Goal: Information Seeking & Learning: Learn about a topic

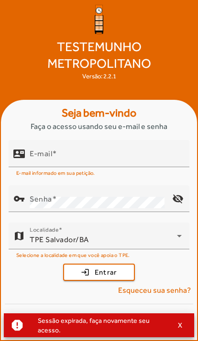
click at [142, 163] on input "E-mail" at bounding box center [106, 157] width 152 height 11
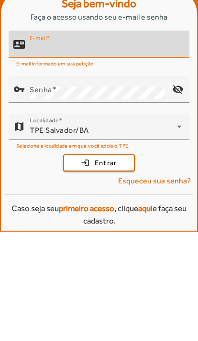
type input "**********"
click at [99, 263] on button "login Entrar" at bounding box center [99, 271] width 72 height 17
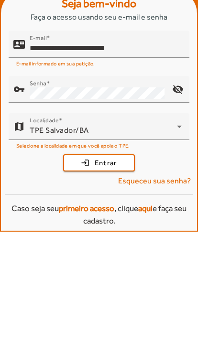
scroll to position [56, 0]
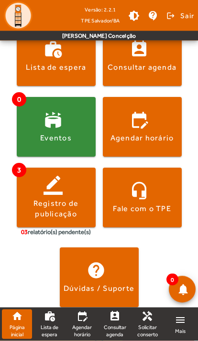
scroll to position [235, 0]
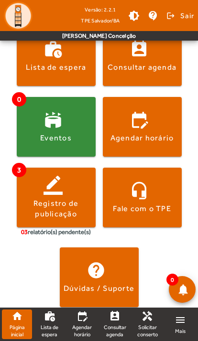
click at [119, 317] on mat-icon "perm_contact_calendar" at bounding box center [114, 315] width 11 height 11
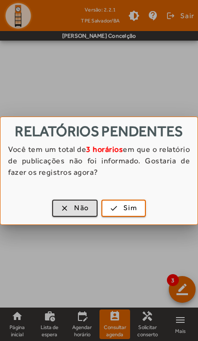
click at [63, 214] on span "button" at bounding box center [74, 208] width 43 height 23
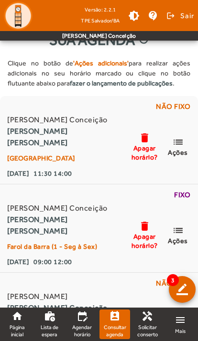
scroll to position [31, 0]
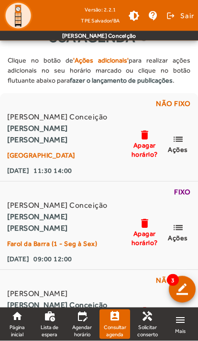
click at [183, 229] on mat-icon "list" at bounding box center [177, 228] width 11 height 12
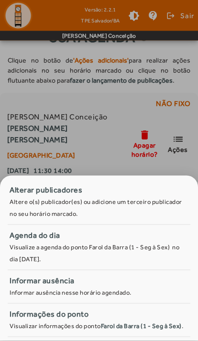
scroll to position [0, 0]
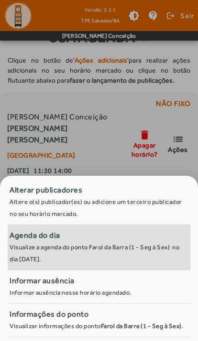
click at [138, 243] on small "Visualize a agenda do ponto Farol da Barra (1 - Seg à Sex) no dia [DATE]." at bounding box center [95, 252] width 171 height 19
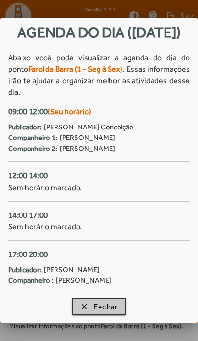
click at [109, 307] on span "Fechar" at bounding box center [106, 306] width 24 height 11
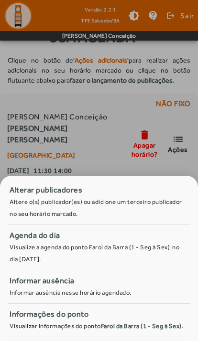
click at [96, 136] on div at bounding box center [99, 170] width 198 height 341
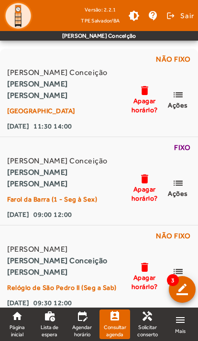
scroll to position [87, 0]
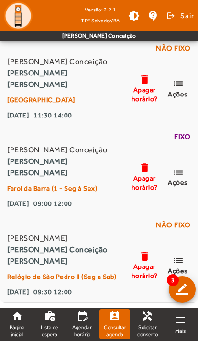
click at [110, 254] on strong "[PERSON_NAME] Conceição" at bounding box center [61, 249] width 109 height 11
click at [183, 263] on mat-icon "list" at bounding box center [177, 260] width 11 height 12
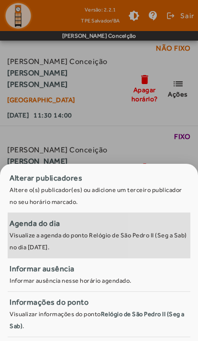
click at [162, 234] on small "Visualize a agenda do ponto Relógio de São Pedro II (Seg a Sab) no dia [DATE]." at bounding box center [99, 240] width 178 height 19
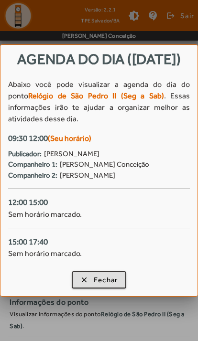
click at [42, 22] on div at bounding box center [99, 170] width 198 height 341
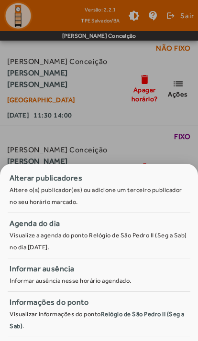
click at [87, 84] on div at bounding box center [99, 170] width 198 height 341
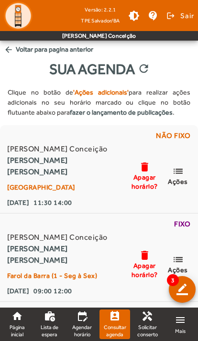
scroll to position [87, 0]
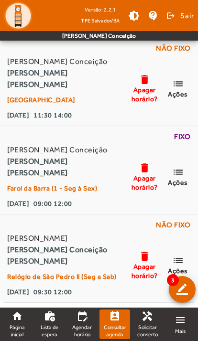
click at [188, 175] on span "list Ações" at bounding box center [177, 176] width 29 height 21
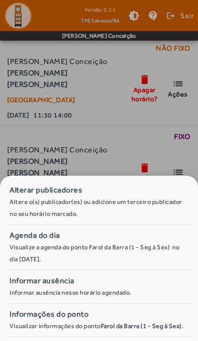
click at [190, 147] on div at bounding box center [99, 170] width 198 height 341
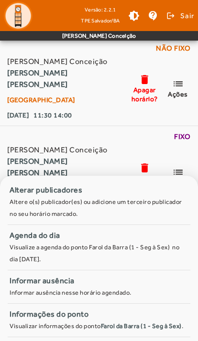
scroll to position [87, 0]
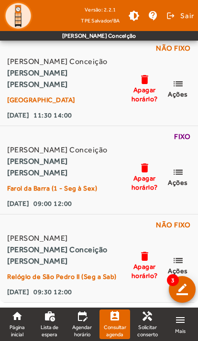
click at [189, 328] on link "menu Mais" at bounding box center [180, 324] width 31 height 30
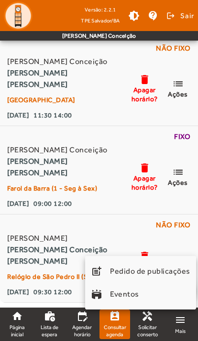
click at [182, 221] on div at bounding box center [99, 170] width 198 height 341
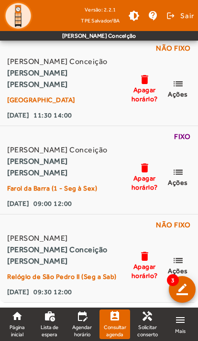
click at [185, 183] on span "Ações" at bounding box center [178, 182] width 20 height 9
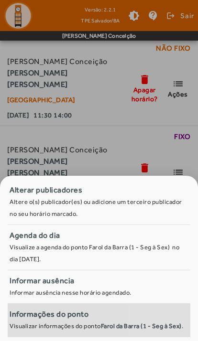
click at [152, 322] on strong "Farol da Barra (1 - Seg à Sex)" at bounding box center [141, 325] width 81 height 7
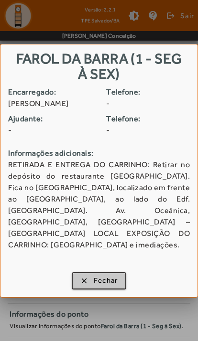
click at [112, 275] on span "button" at bounding box center [99, 280] width 53 height 23
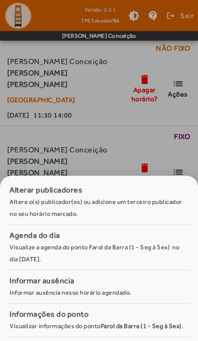
click at [146, 148] on div at bounding box center [99, 170] width 198 height 341
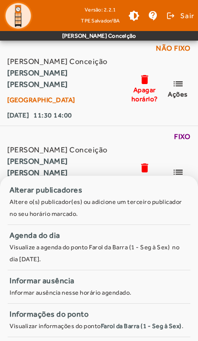
scroll to position [87, 0]
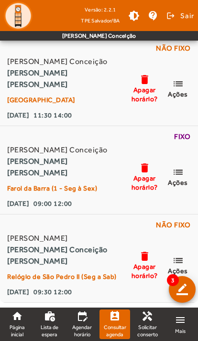
click at [17, 327] on span "Página inicial" at bounding box center [17, 331] width 22 height 14
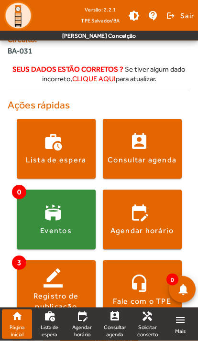
scroll to position [194, 0]
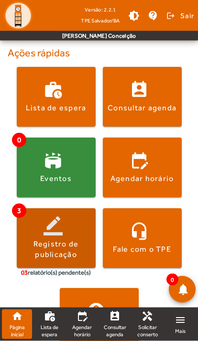
click at [35, 258] on div "Registro de publicação" at bounding box center [56, 249] width 79 height 21
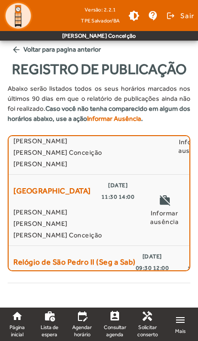
scroll to position [60, 0]
